Goal: Download file/media

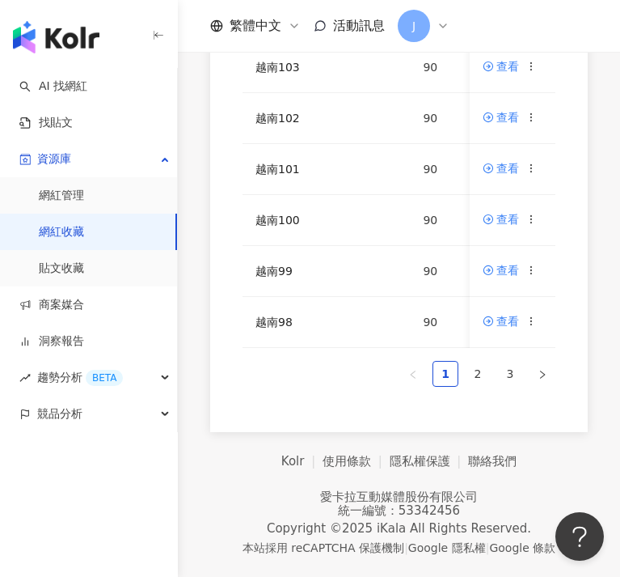
scroll to position [531, 0]
click at [180, 420] on div "網紅名稱 收藏名稱 網紅人數 最後編輯時間 建立者 操作 越南107 90 [DATE] 14:14 [PERSON_NAME] 查看 越南106 90 [D…" at bounding box center [399, 47] width 442 height 769
click at [537, 213] on icon at bounding box center [531, 218] width 11 height 11
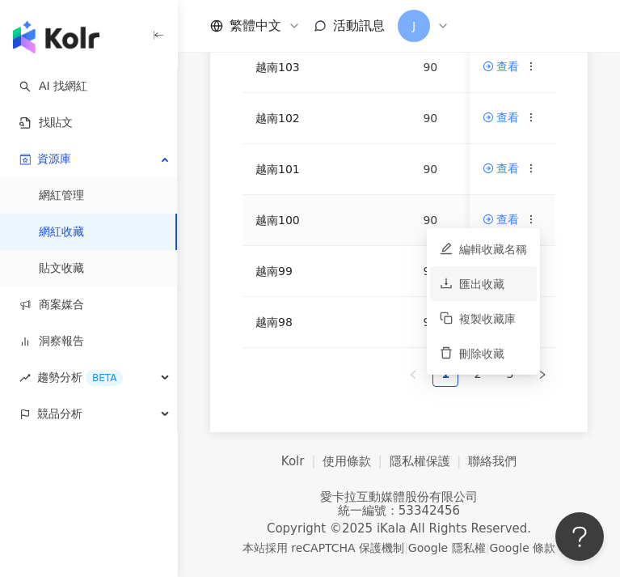
click at [502, 275] on div "匯出收藏" at bounding box center [493, 284] width 68 height 18
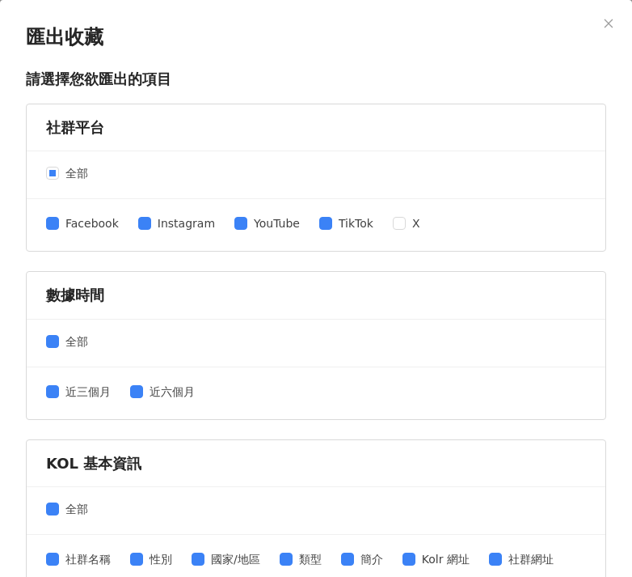
scroll to position [435, 0]
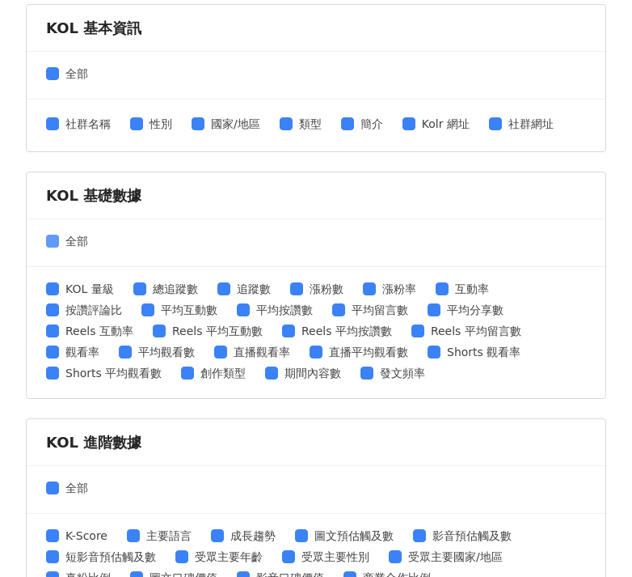
click at [65, 241] on span "全部" at bounding box center [77, 241] width 36 height 18
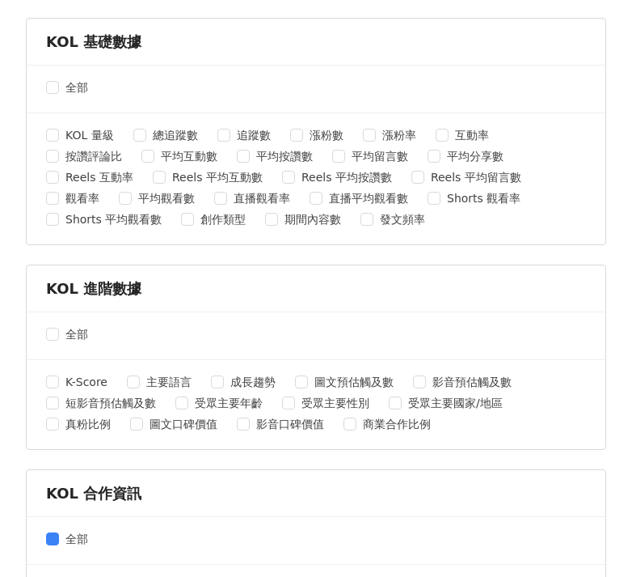
scroll to position [699, 0]
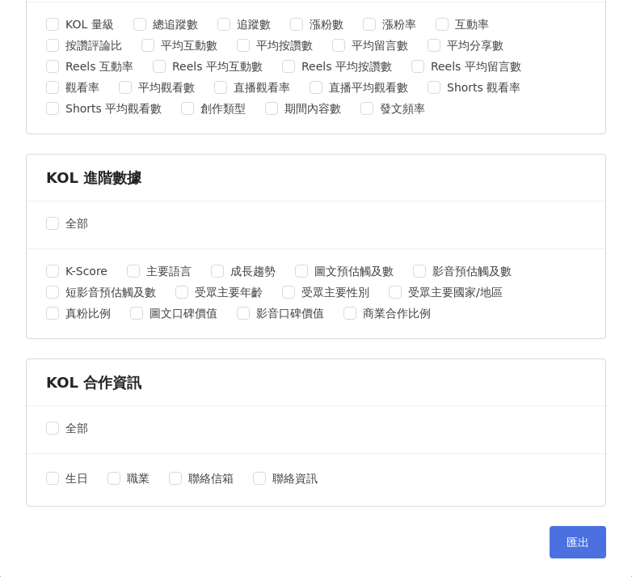
click at [577, 551] on button "匯出" at bounding box center [578, 542] width 57 height 32
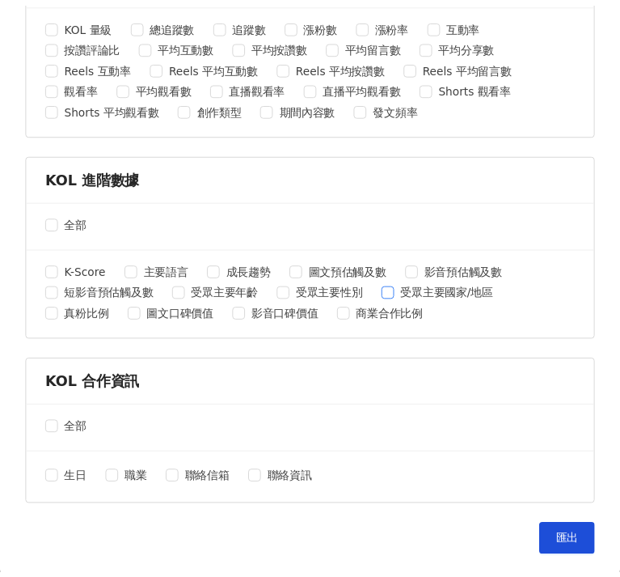
scroll to position [0, 0]
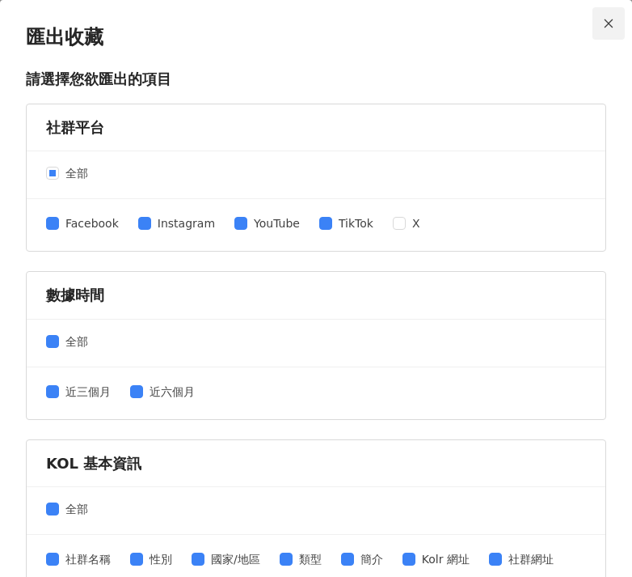
click at [603, 23] on icon "close" at bounding box center [608, 23] width 11 height 11
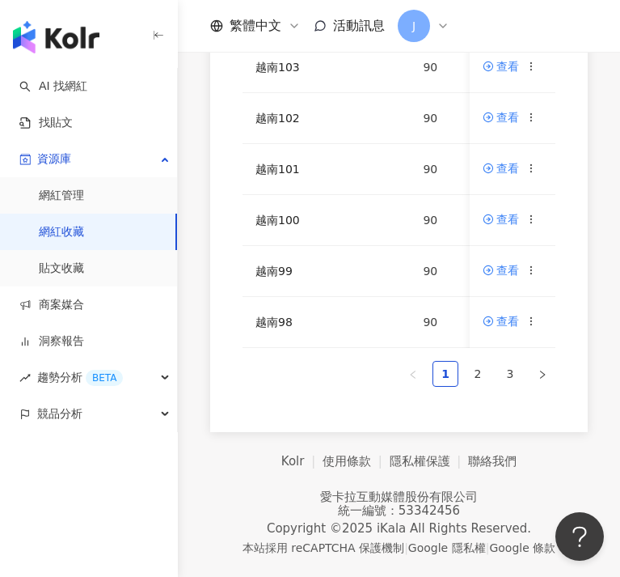
click at [229, 404] on div "網紅名稱 收藏名稱 網紅人數 最後編輯時間 建立者 操作 越南107 90 [DATE] 14:14 [PERSON_NAME] 查看 越南106 90 [D…" at bounding box center [399, 47] width 378 height 769
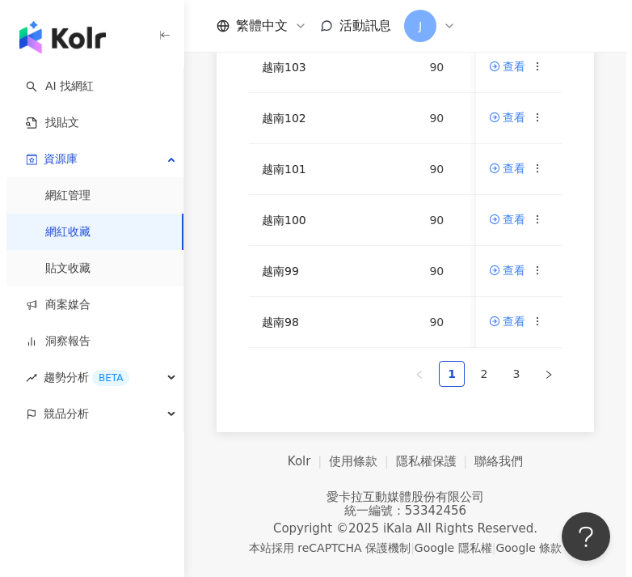
scroll to position [501, 0]
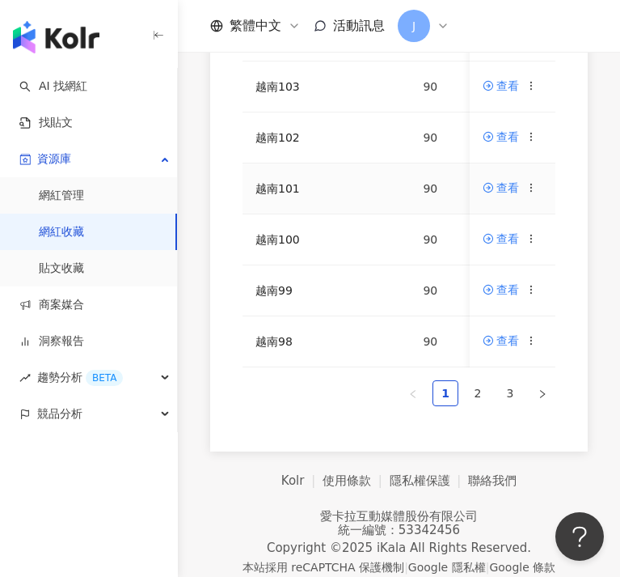
click at [537, 183] on icon at bounding box center [531, 187] width 11 height 11
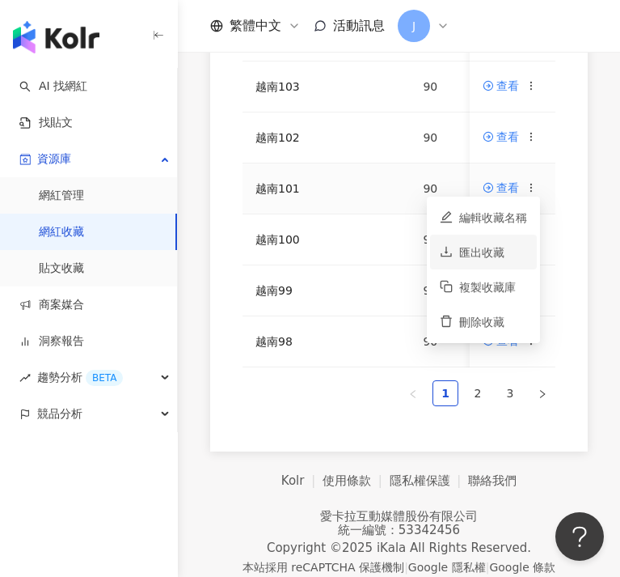
click at [512, 251] on div "匯出收藏" at bounding box center [493, 252] width 68 height 18
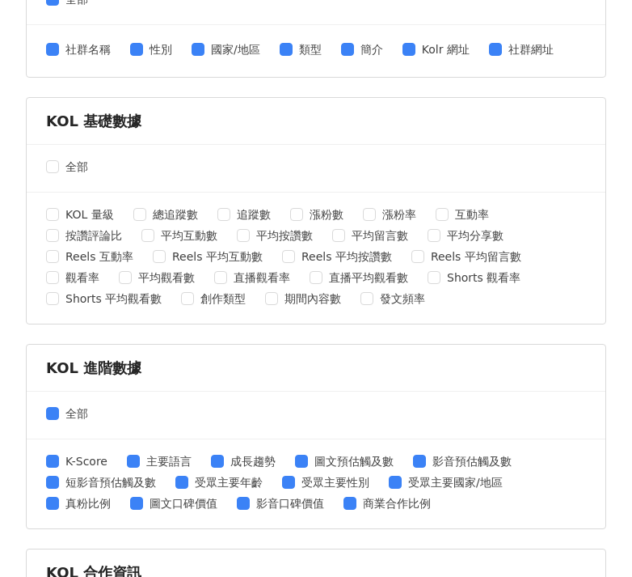
scroll to position [631, 0]
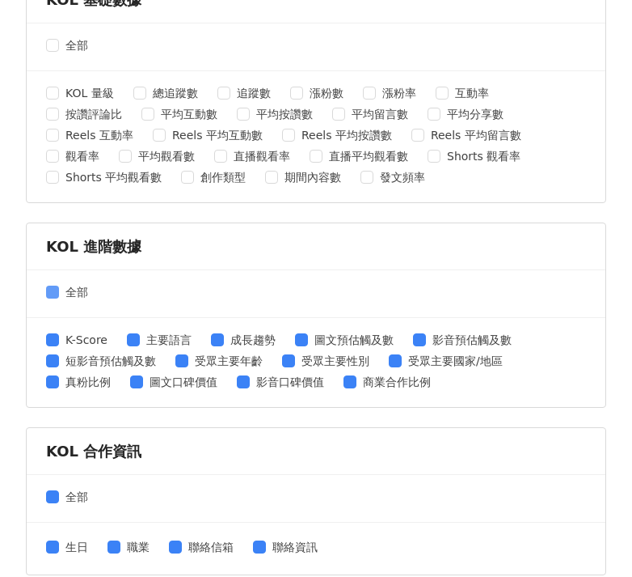
click at [64, 296] on span "全部" at bounding box center [77, 292] width 36 height 18
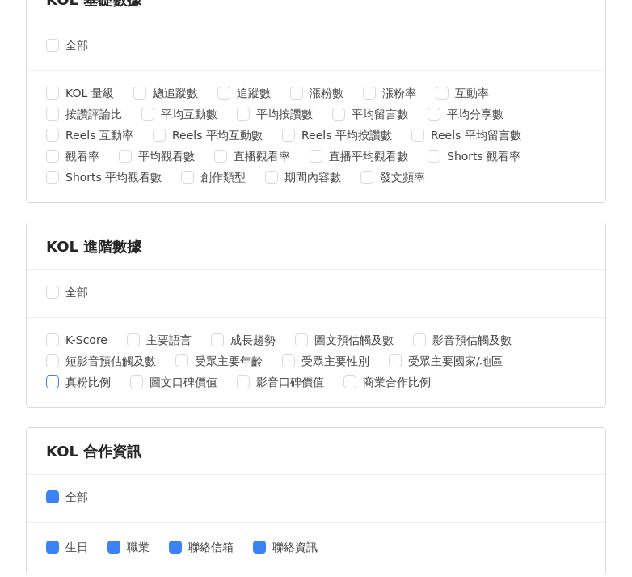
scroll to position [699, 0]
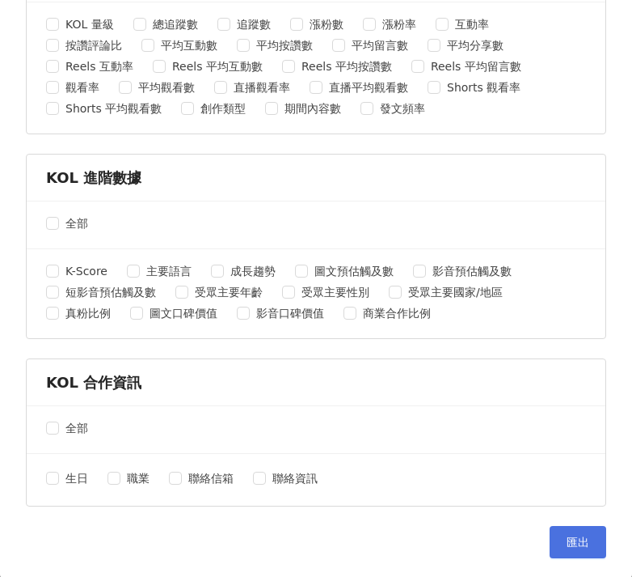
click at [556, 551] on button "匯出" at bounding box center [578, 542] width 57 height 32
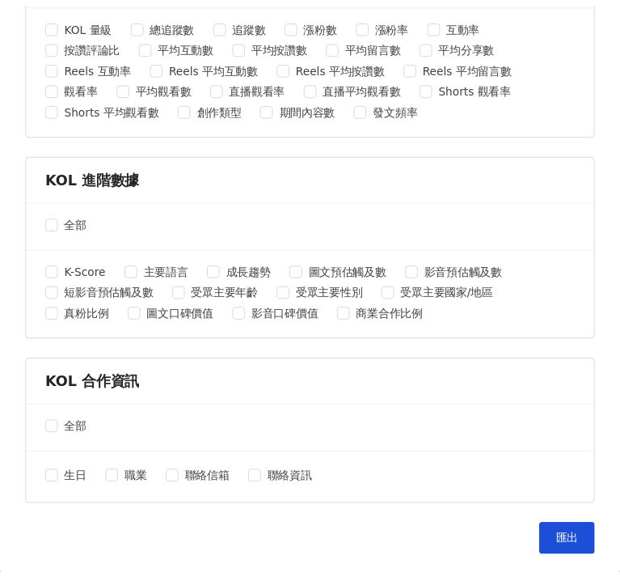
scroll to position [0, 0]
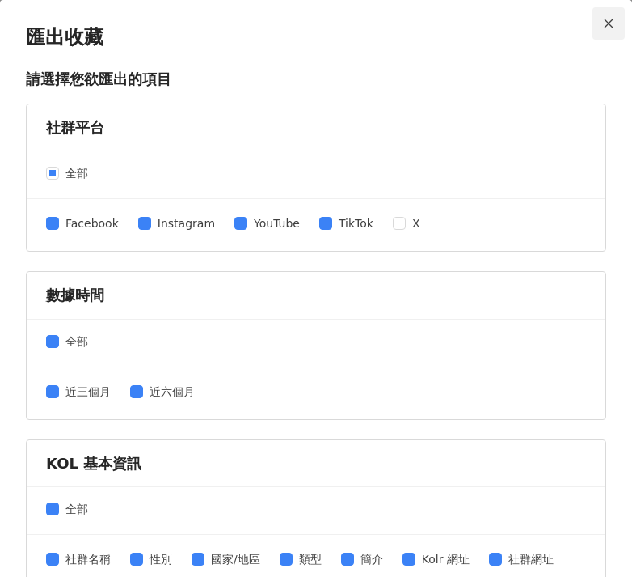
click at [603, 25] on icon "close" at bounding box center [608, 23] width 11 height 11
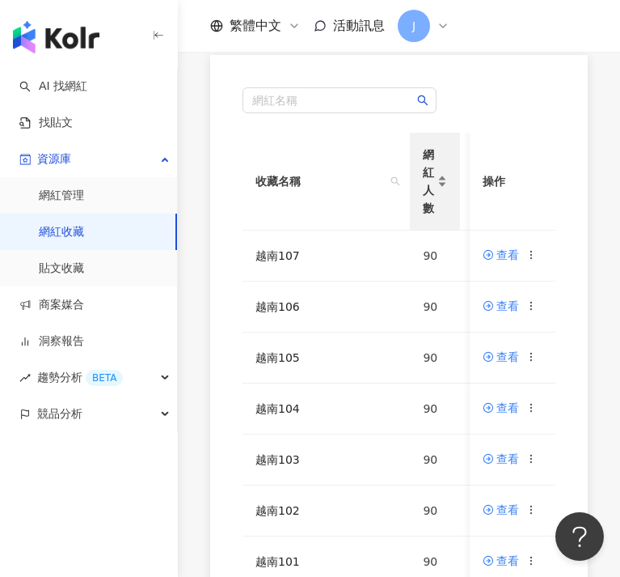
scroll to position [102, 0]
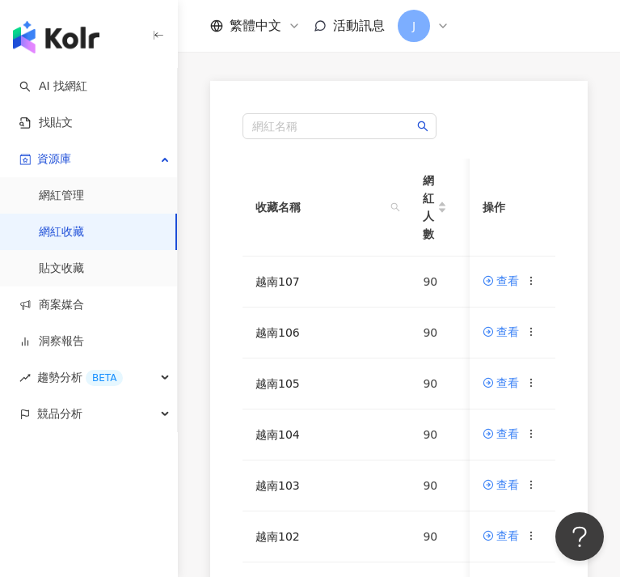
click at [229, 511] on div "網紅名稱 收藏名稱 網紅人數 最後編輯時間 建立者 操作 越南107 90 [DATE] 14:14 [PERSON_NAME] 查看 越南106 90 [D…" at bounding box center [399, 465] width 378 height 769
